Goal: Obtain resource: Obtain resource

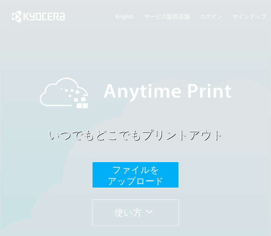
scroll to position [113, 0]
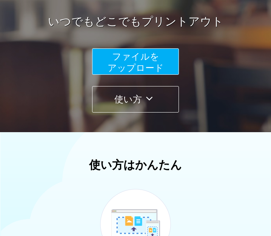
click at [139, 64] on span "ファイルを ​​アップロード" at bounding box center [136, 62] width 56 height 22
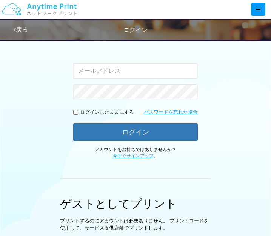
type input "[EMAIL_ADDRESS][DOMAIN_NAME]"
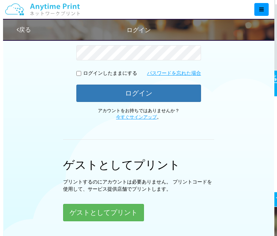
scroll to position [189, 0]
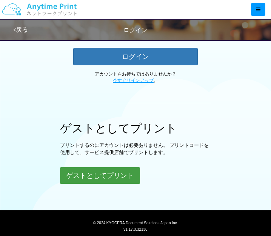
click at [122, 174] on button "ゲストとしてプリント" at bounding box center [100, 175] width 80 height 17
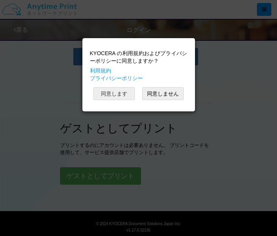
click at [131, 89] on button "同意します" at bounding box center [114, 93] width 42 height 13
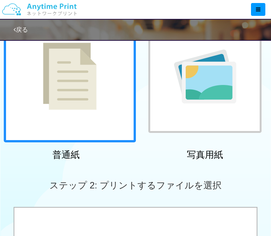
scroll to position [234, 0]
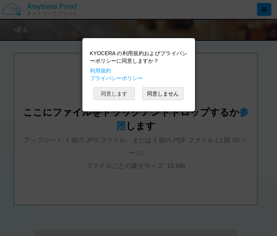
click at [105, 97] on button "同意します" at bounding box center [114, 93] width 42 height 13
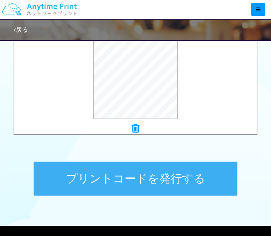
scroll to position [309, 0]
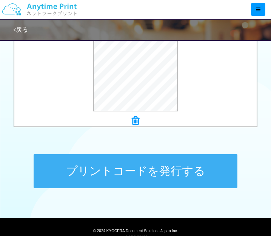
click at [155, 173] on button "プリントコードを発行する" at bounding box center [136, 171] width 204 height 34
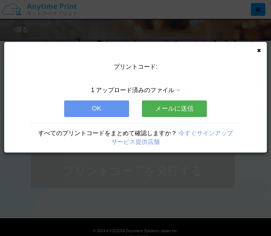
scroll to position [0, 0]
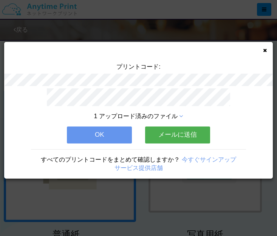
click at [179, 129] on button "メールに送信" at bounding box center [177, 134] width 65 height 17
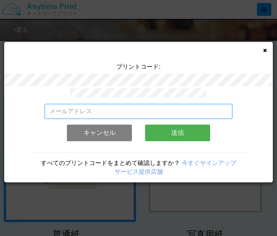
click at [139, 111] on input "email" at bounding box center [139, 111] width 188 height 15
type input "[EMAIL_ADDRESS][DOMAIN_NAME]"
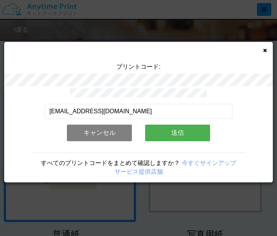
click at [164, 131] on button "送信" at bounding box center [177, 133] width 65 height 17
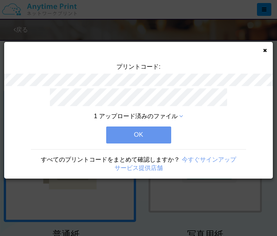
click at [163, 132] on button "OK" at bounding box center [138, 134] width 65 height 17
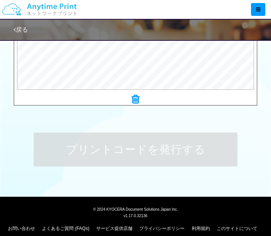
scroll to position [340, 0]
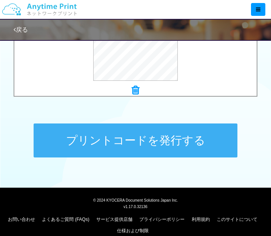
click at [165, 146] on button "プリントコードを発行する" at bounding box center [136, 140] width 204 height 34
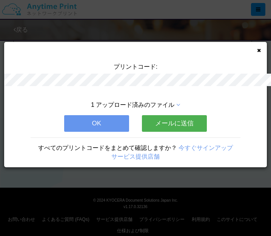
scroll to position [0, 0]
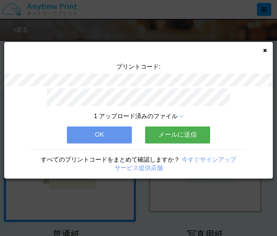
click at [171, 133] on button "メールに送信" at bounding box center [177, 134] width 65 height 17
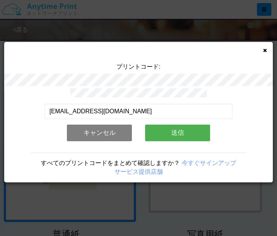
click at [171, 133] on button "送信" at bounding box center [177, 133] width 65 height 17
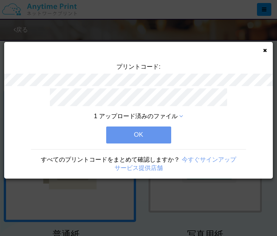
click at [138, 130] on button "OK" at bounding box center [138, 134] width 65 height 17
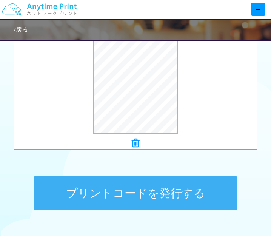
scroll to position [302, 0]
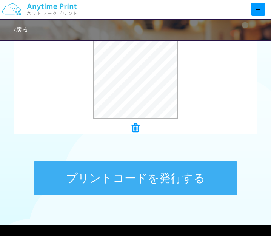
click at [164, 183] on button "プリントコードを発行する" at bounding box center [136, 178] width 204 height 34
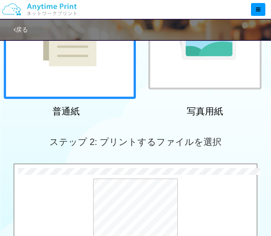
scroll to position [0, 0]
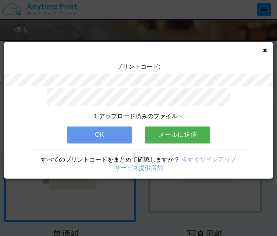
click at [174, 135] on button "メールに送信" at bounding box center [177, 134] width 65 height 17
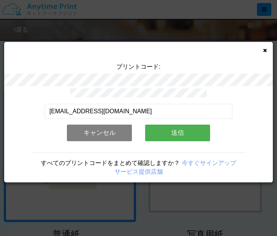
click at [174, 135] on button "送信" at bounding box center [177, 133] width 65 height 17
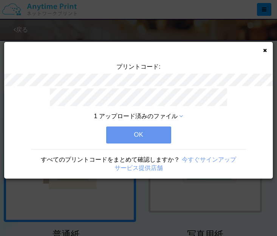
click at [116, 132] on button "OK" at bounding box center [138, 134] width 65 height 17
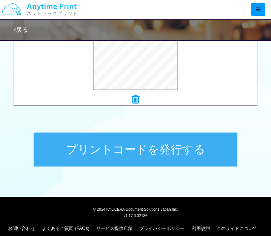
scroll to position [338, 0]
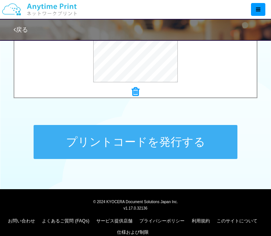
click at [170, 132] on button "プリントコードを発行する" at bounding box center [136, 142] width 204 height 34
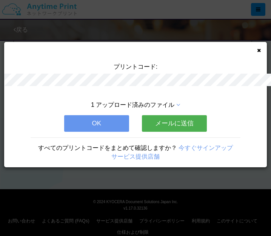
scroll to position [0, 0]
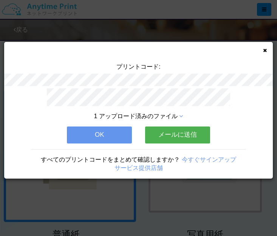
click at [173, 132] on button "メールに送信" at bounding box center [177, 134] width 65 height 17
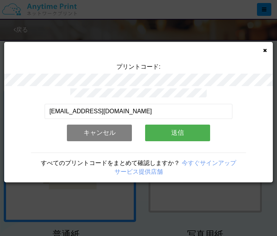
click at [173, 132] on button "送信" at bounding box center [177, 133] width 65 height 17
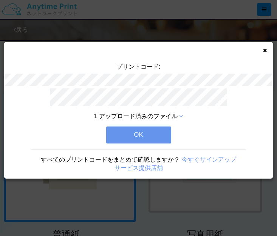
click at [161, 131] on button "OK" at bounding box center [138, 134] width 65 height 17
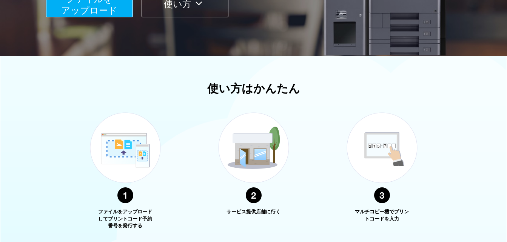
scroll to position [112, 0]
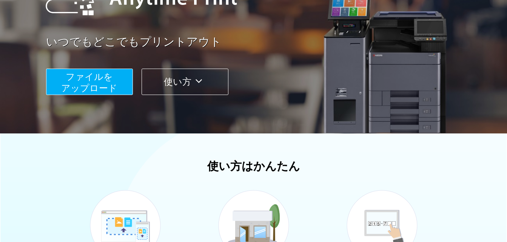
click at [88, 74] on span "ファイルを ​​アップロード" at bounding box center [89, 83] width 56 height 22
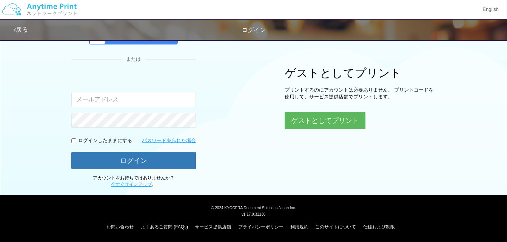
type input "[EMAIL_ADDRESS][DOMAIN_NAME]"
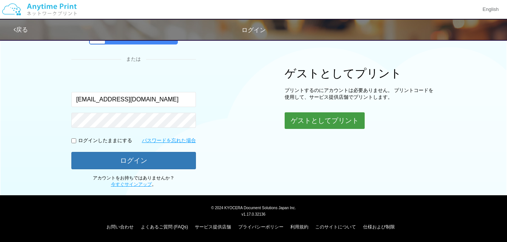
click at [306, 119] on button "ゲストとしてプリント" at bounding box center [325, 120] width 80 height 17
click at [306, 120] on button "ゲストとしてプリント" at bounding box center [325, 120] width 80 height 17
click at [344, 122] on button "ゲストとしてプリント" at bounding box center [325, 120] width 80 height 17
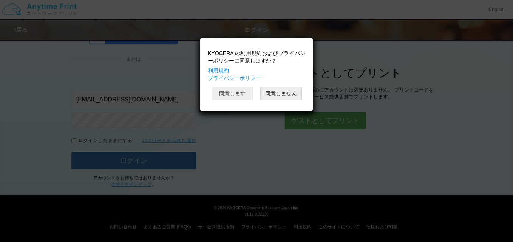
click at [245, 93] on button "同意します" at bounding box center [232, 93] width 42 height 13
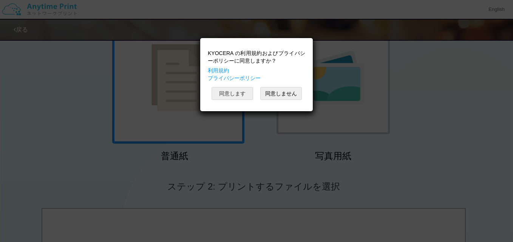
click at [249, 90] on button "同意します" at bounding box center [232, 93] width 42 height 13
click at [241, 92] on button "同意します" at bounding box center [232, 93] width 42 height 13
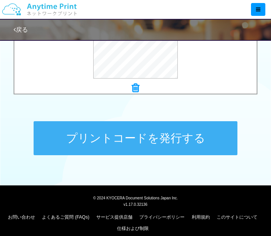
scroll to position [342, 0]
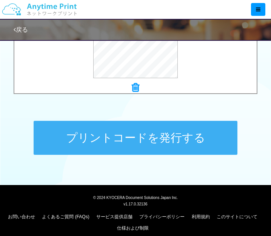
click at [176, 139] on button "プリントコードを発行する" at bounding box center [136, 138] width 204 height 34
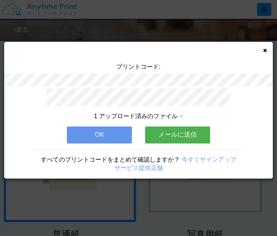
click at [173, 129] on button "メールに送信" at bounding box center [177, 134] width 65 height 17
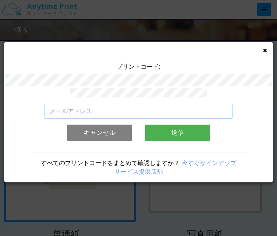
click at [129, 112] on input "email" at bounding box center [139, 111] width 188 height 15
type input "[EMAIL_ADDRESS][DOMAIN_NAME]"
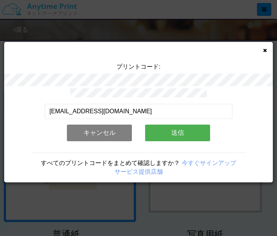
click at [174, 129] on button "送信" at bounding box center [177, 133] width 65 height 17
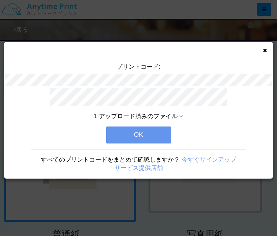
click at [165, 131] on button "OK" at bounding box center [138, 134] width 65 height 17
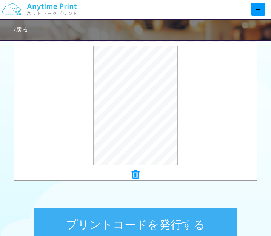
scroll to position [302, 0]
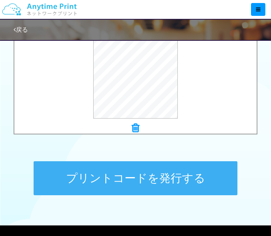
click at [198, 179] on button "プリントコードを発行する" at bounding box center [136, 178] width 204 height 34
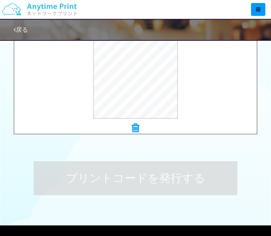
scroll to position [0, 0]
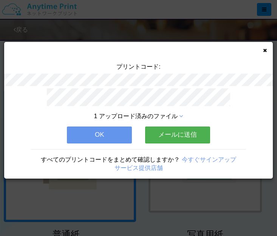
click at [187, 132] on button "メールに送信" at bounding box center [177, 134] width 65 height 17
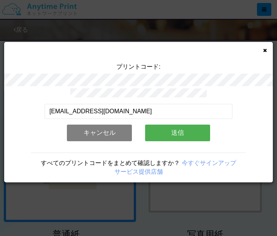
click at [187, 132] on button "送信" at bounding box center [177, 133] width 65 height 17
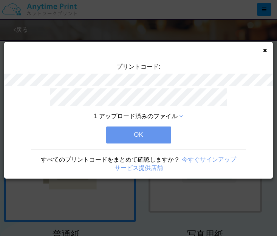
click at [153, 131] on button "OK" at bounding box center [138, 134] width 65 height 17
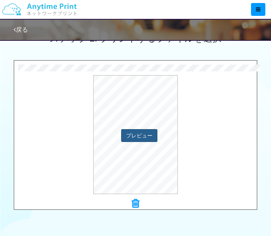
scroll to position [302, 0]
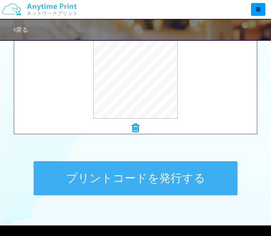
click at [156, 180] on button "プリントコードを発行する" at bounding box center [136, 178] width 204 height 34
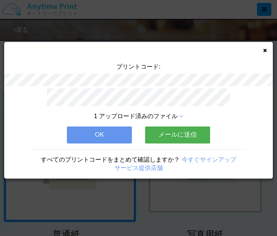
click at [185, 131] on button "メールに送信" at bounding box center [177, 134] width 65 height 17
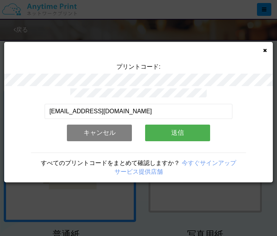
click at [185, 131] on button "送信" at bounding box center [177, 133] width 65 height 17
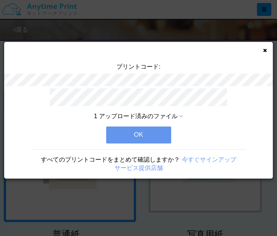
click at [153, 130] on button "OK" at bounding box center [138, 134] width 65 height 17
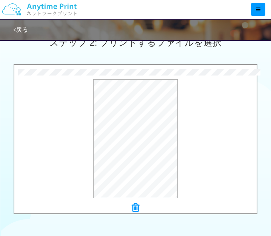
scroll to position [302, 0]
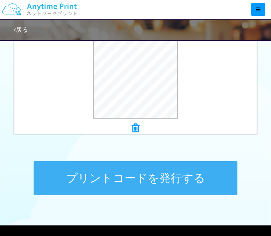
click at [162, 181] on button "プリントコードを発行する" at bounding box center [136, 178] width 204 height 34
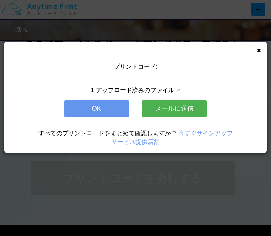
scroll to position [0, 0]
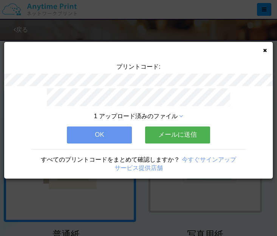
click at [174, 134] on button "メールに送信" at bounding box center [177, 134] width 65 height 17
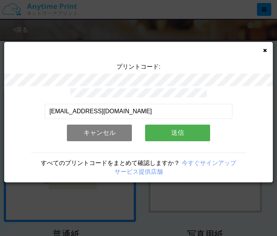
click at [175, 129] on button "送信" at bounding box center [177, 133] width 65 height 17
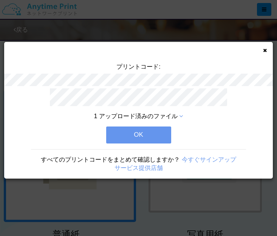
click at [155, 133] on button "OK" at bounding box center [138, 134] width 65 height 17
